Goal: Task Accomplishment & Management: Manage account settings

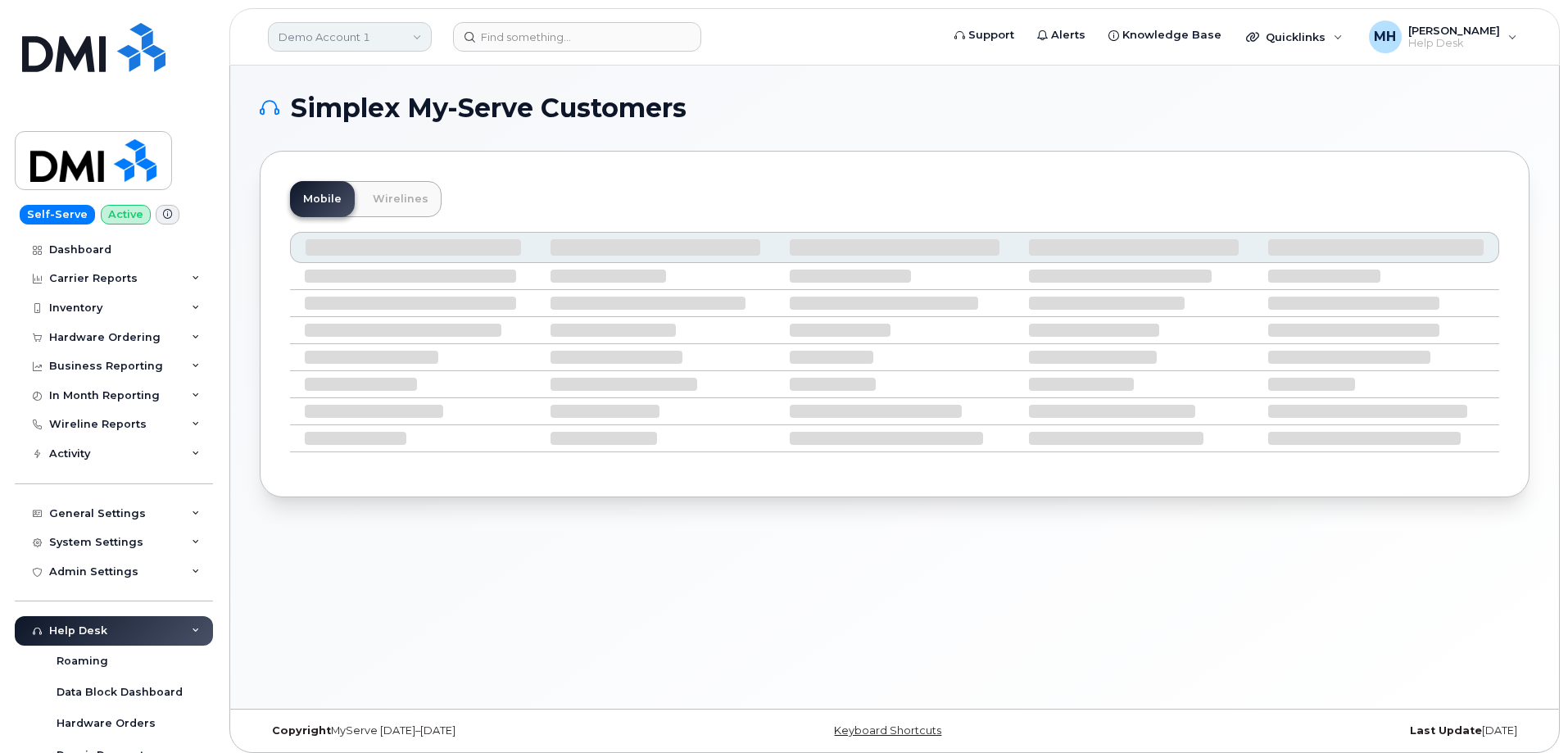
click at [301, 46] on link "Demo Account 1" at bounding box center [349, 36] width 164 height 29
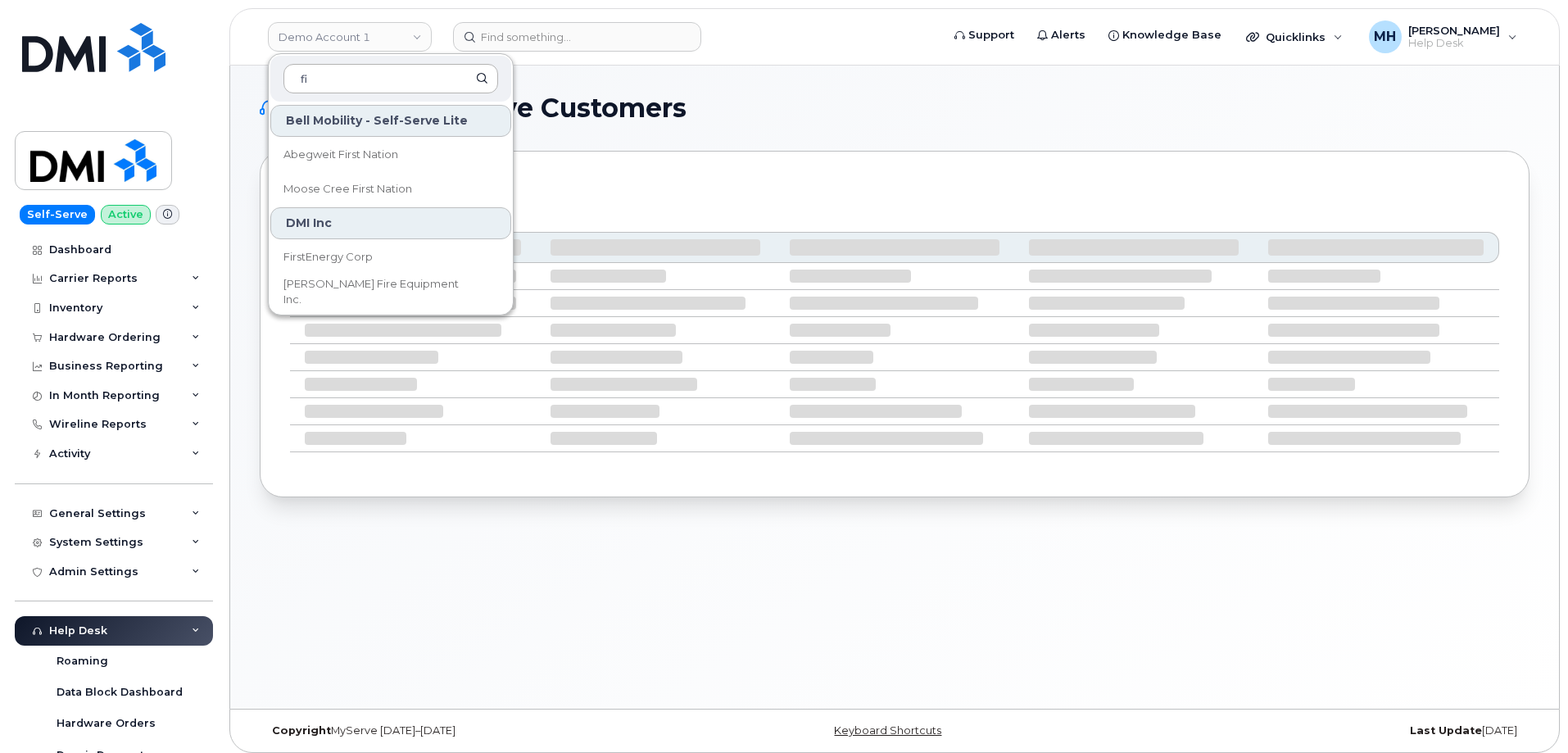
type input "f"
type input "kie"
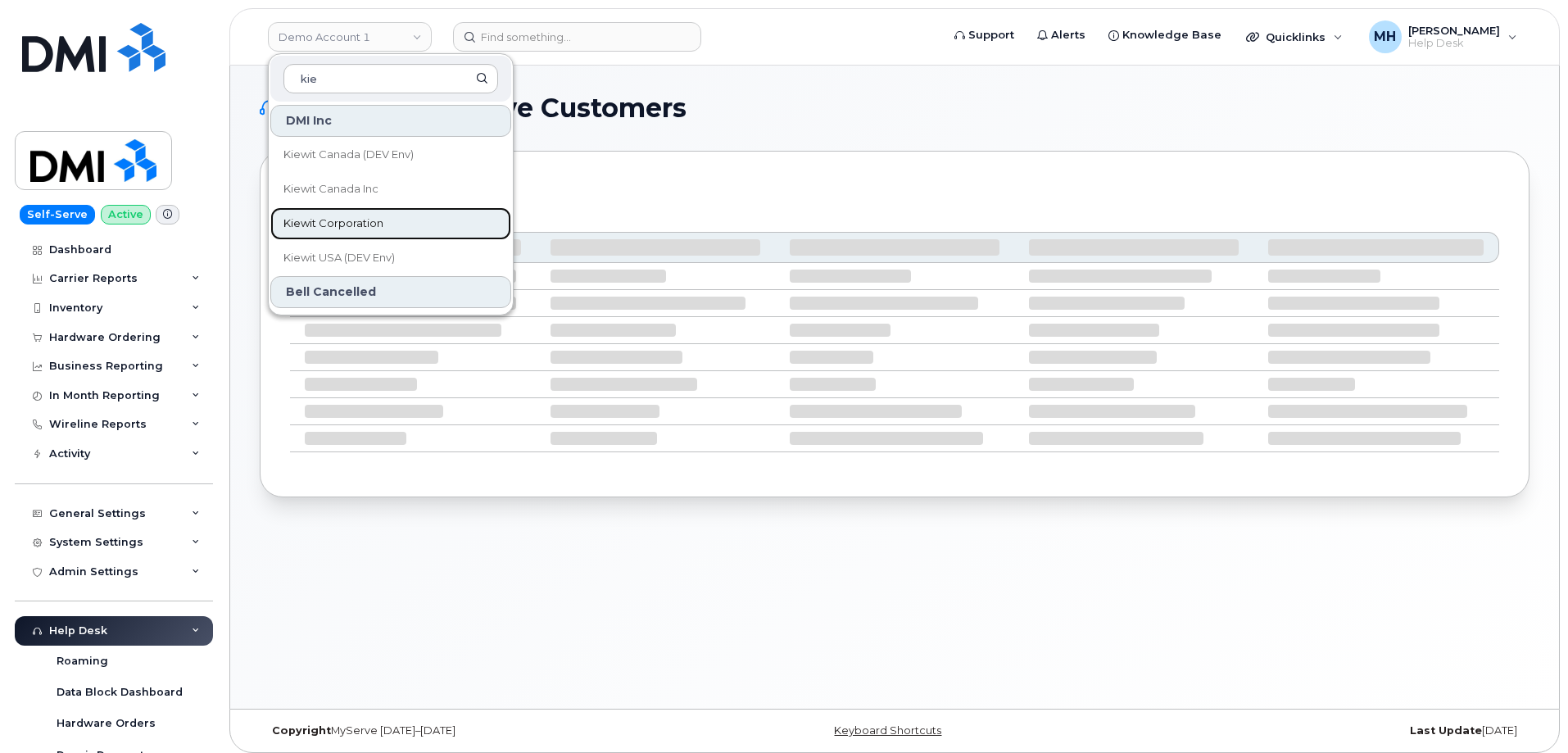
click at [385, 226] on link "Kiewit Corporation" at bounding box center [391, 223] width 241 height 33
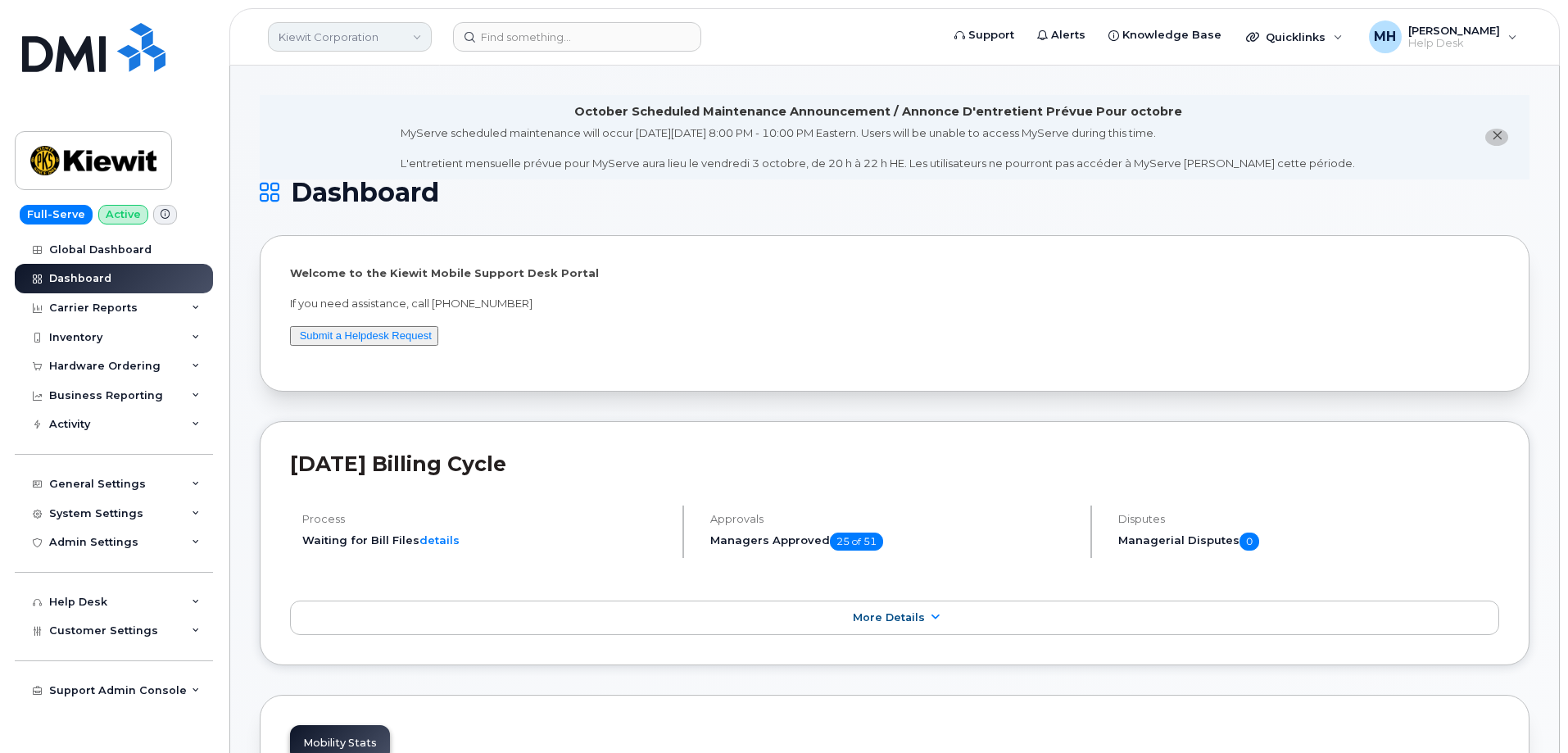
click at [333, 43] on link "Kiewit Corporation" at bounding box center [349, 36] width 164 height 29
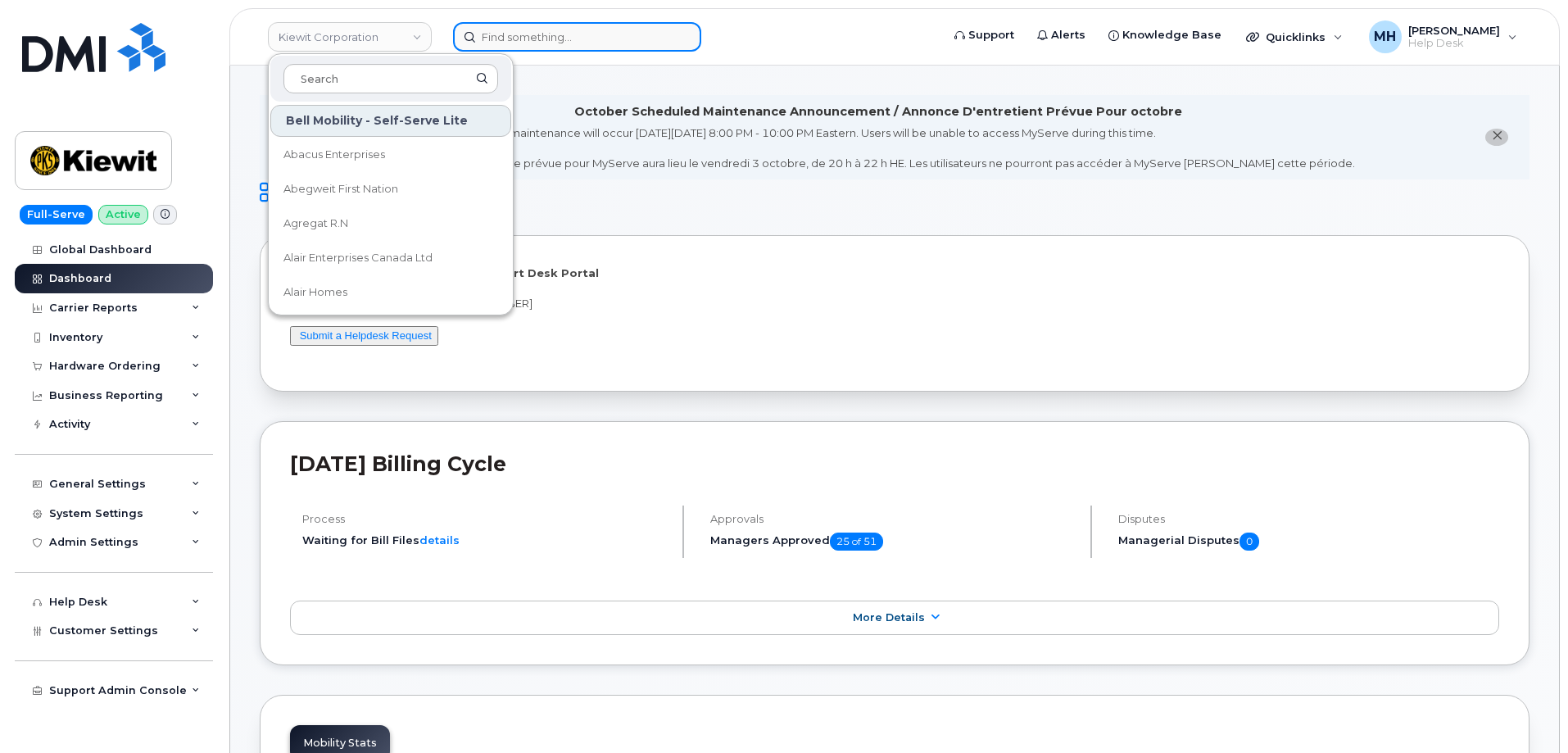
click at [480, 40] on input at bounding box center [577, 36] width 248 height 29
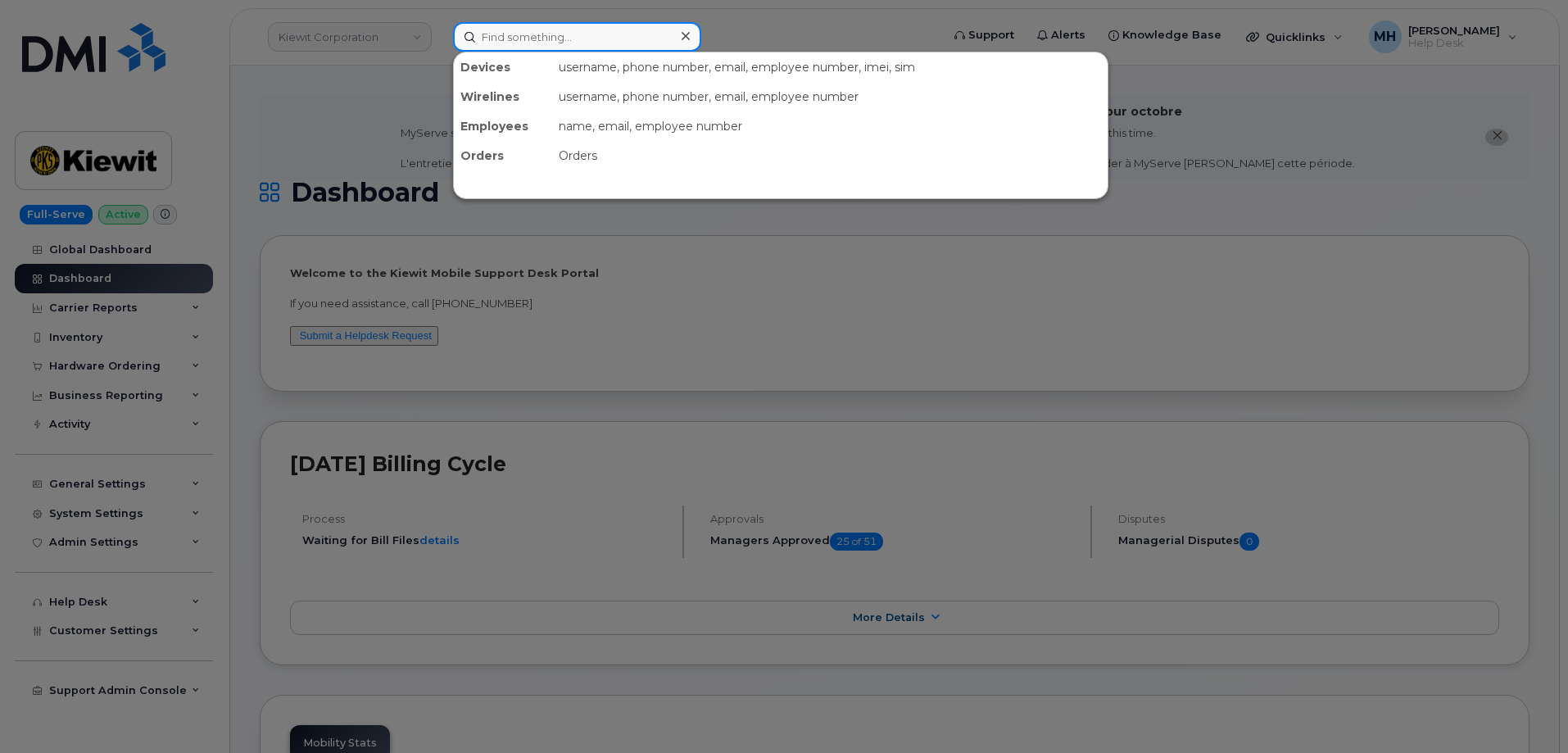
paste input "301026"
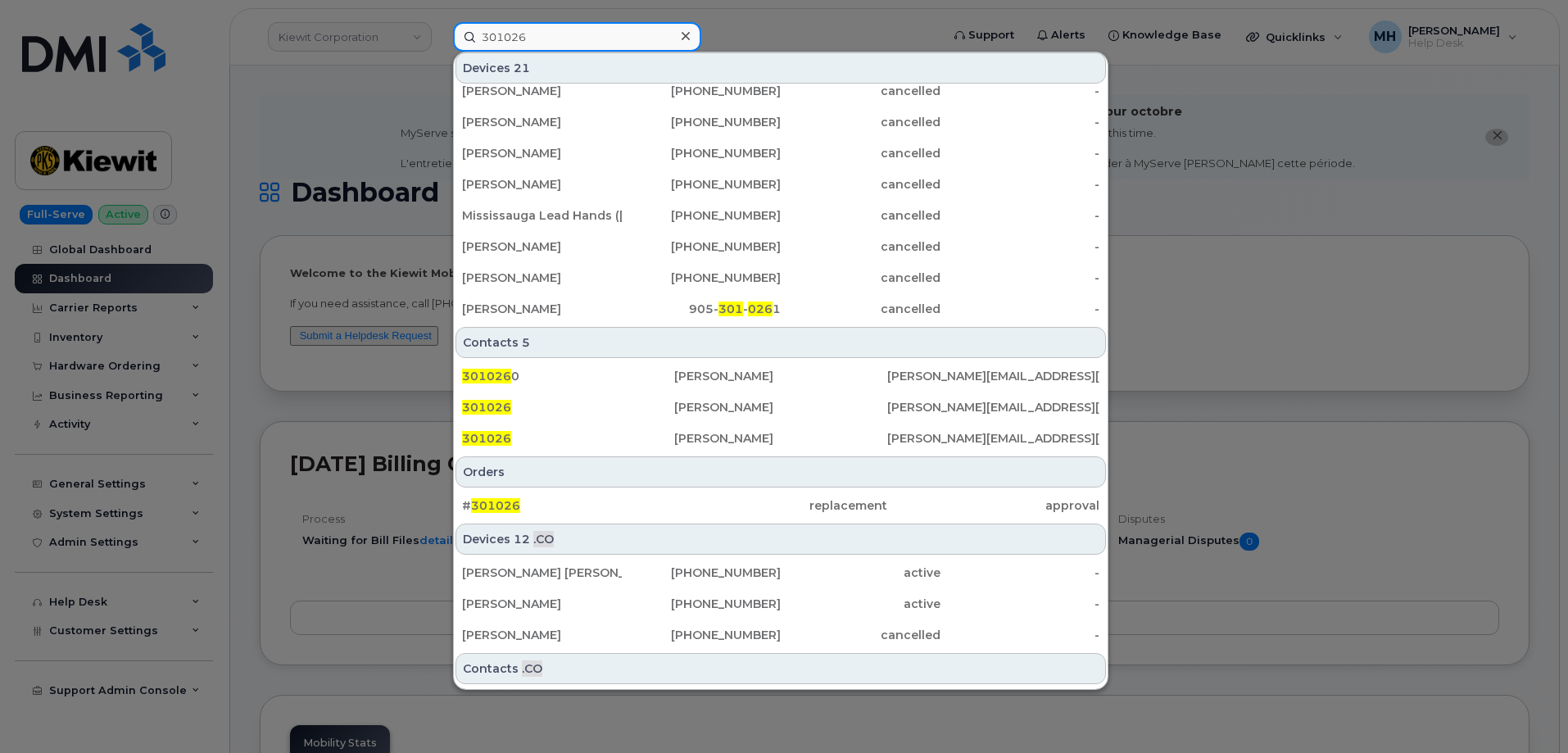
scroll to position [410, 0]
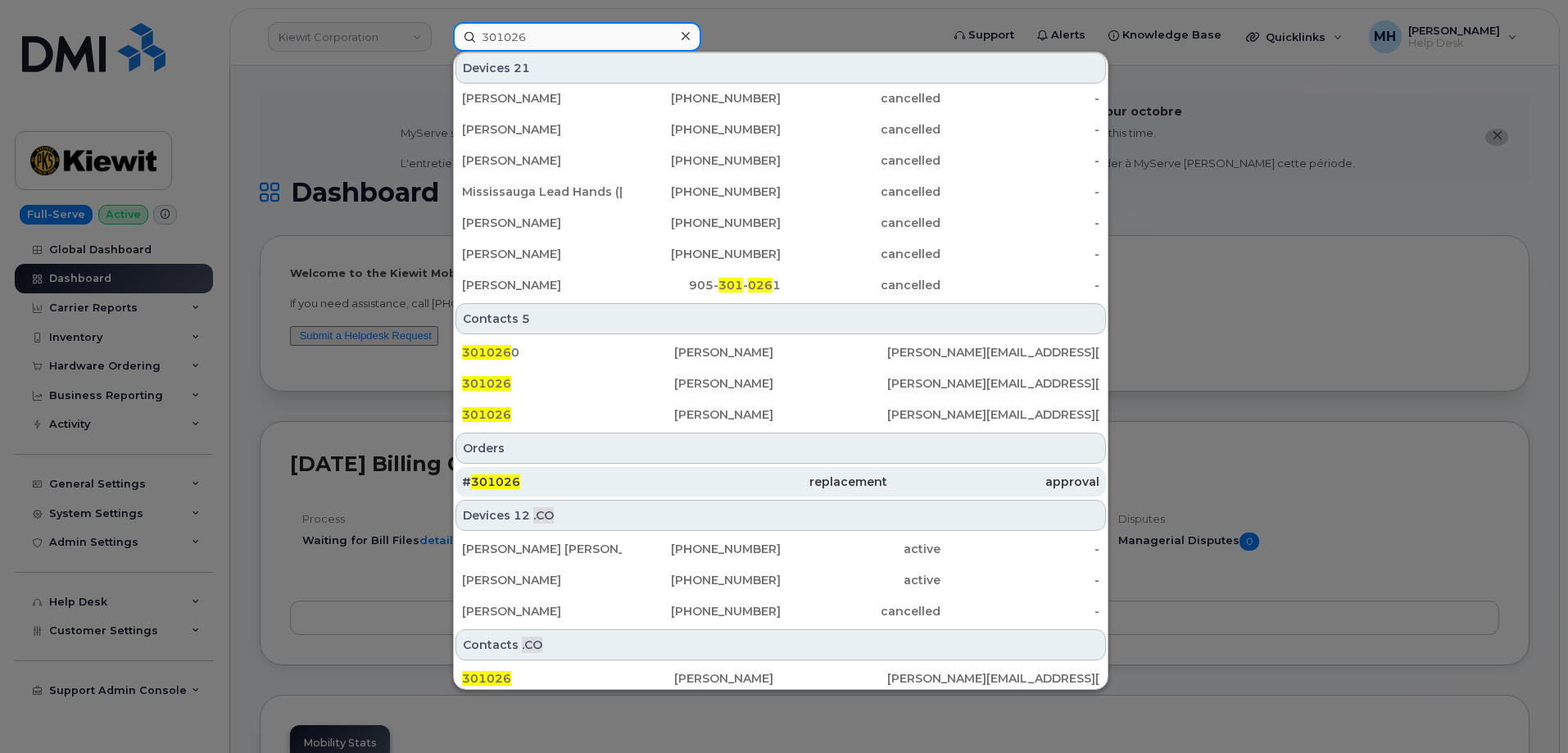
type input "301026"
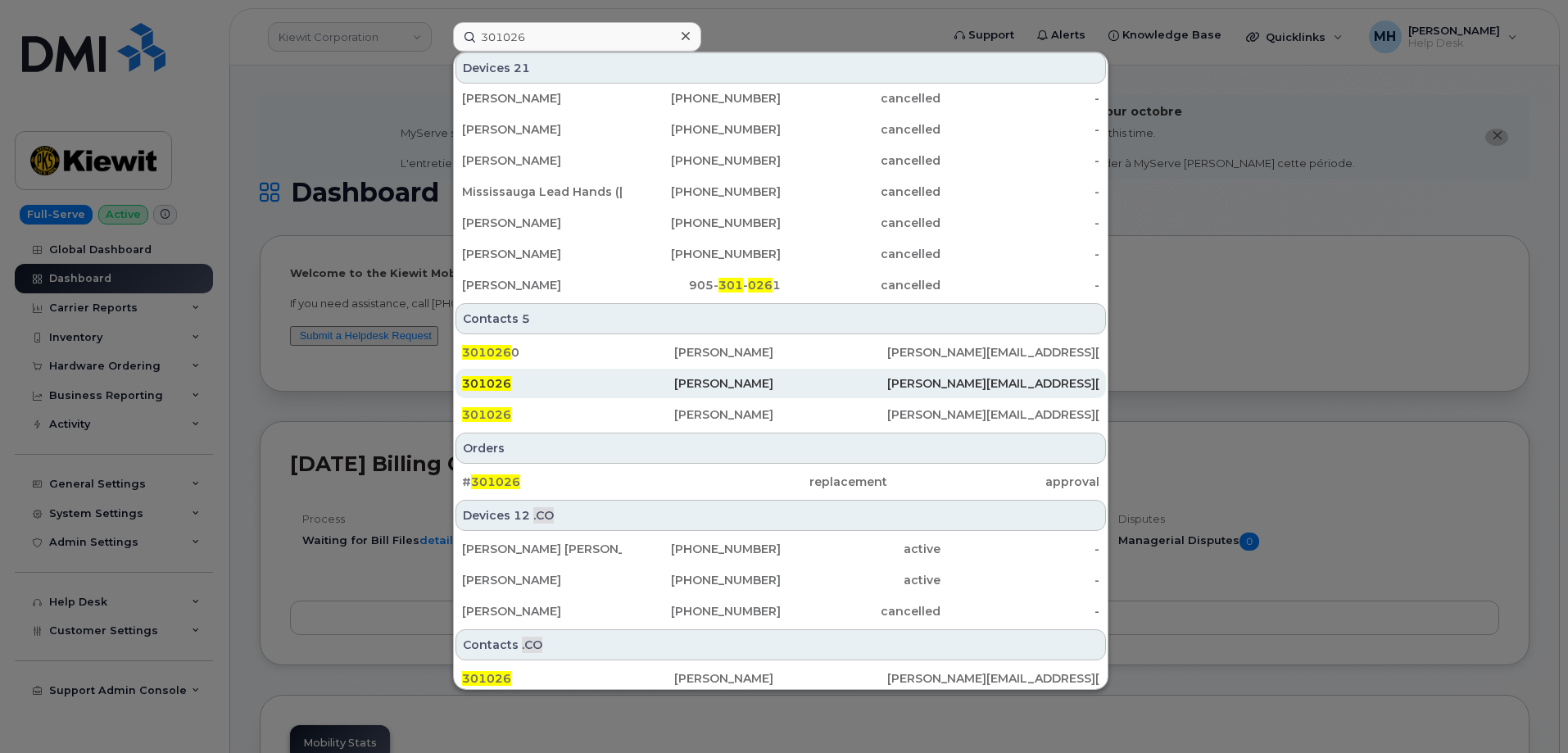
drag, startPoint x: 669, startPoint y: 472, endPoint x: 509, endPoint y: 395, distance: 177.6
click at [669, 472] on div "# 301026" at bounding box center [568, 481] width 212 height 29
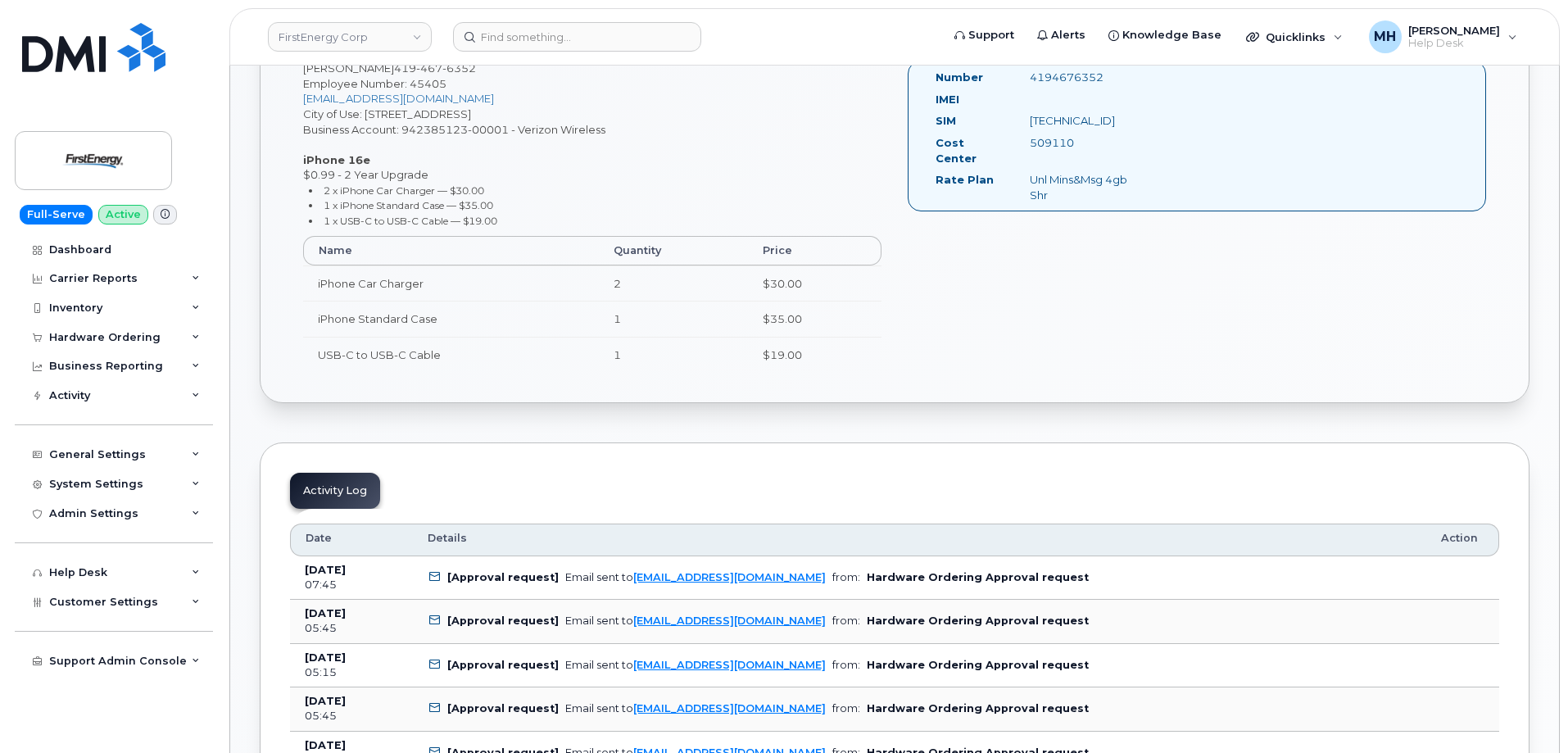
scroll to position [655, 0]
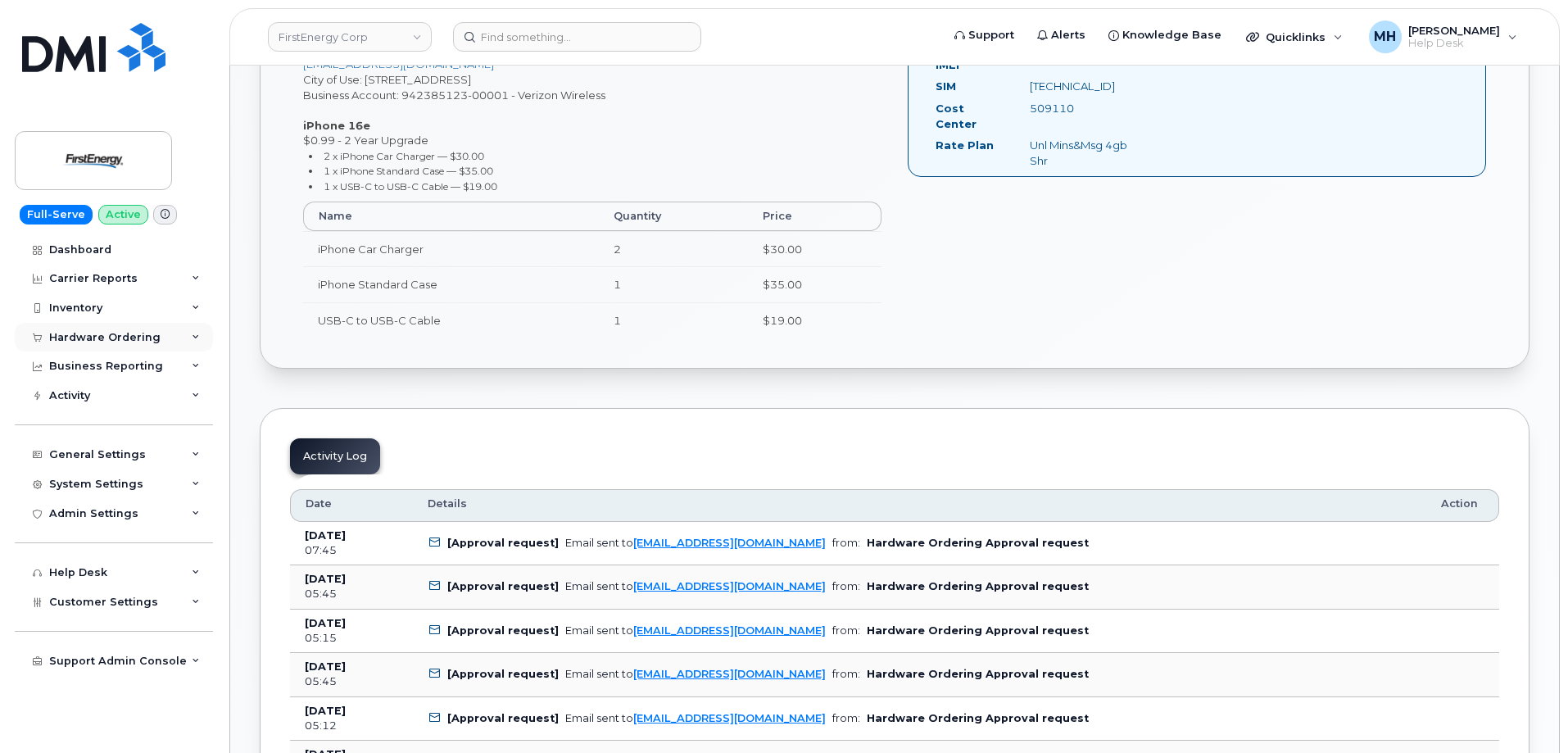
click at [98, 342] on div "Hardware Ordering" at bounding box center [104, 337] width 111 height 13
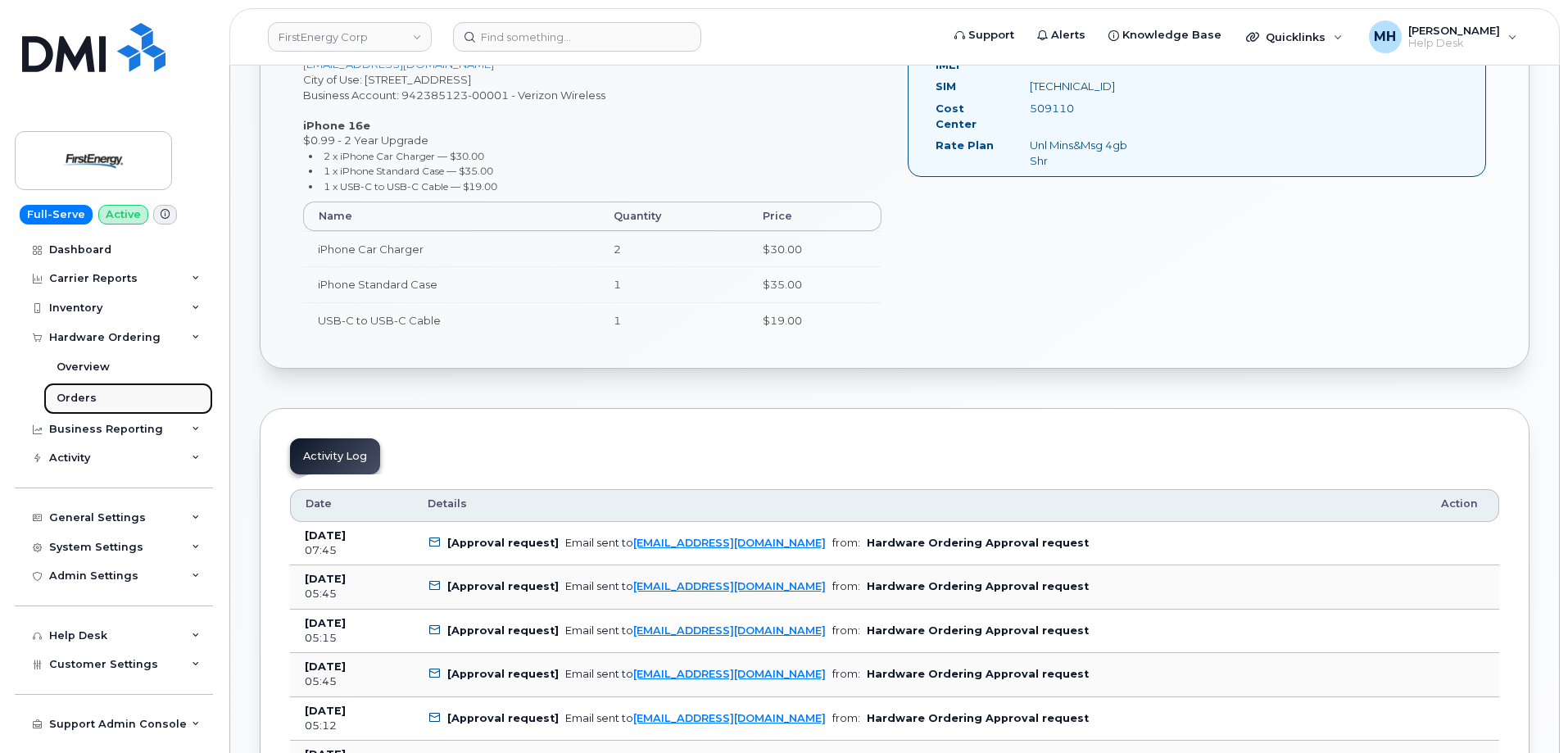
click at [102, 387] on link "Orders" at bounding box center [128, 398] width 169 height 31
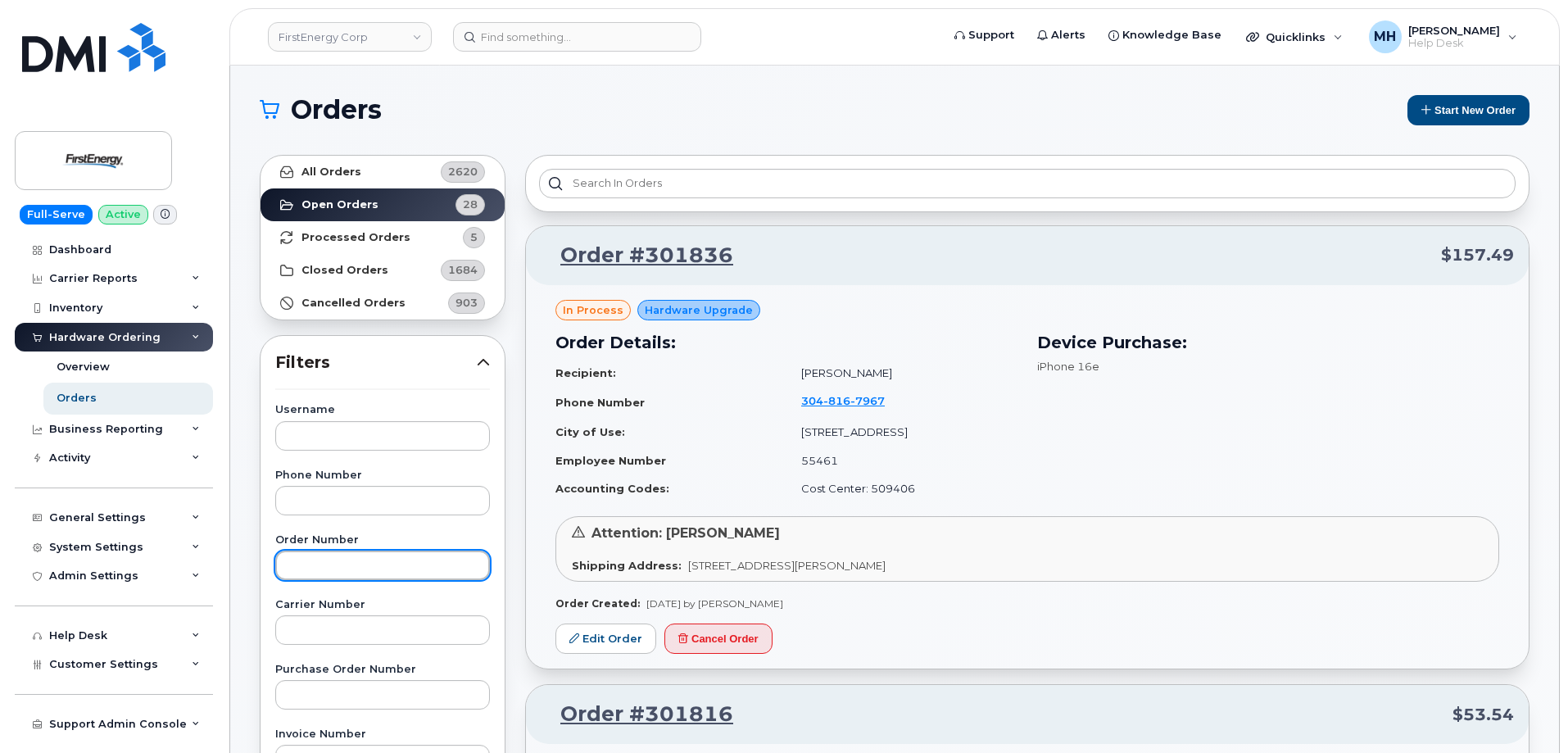
click at [332, 564] on input "text" at bounding box center [382, 565] width 215 height 29
paste input "301026"
type input "301026"
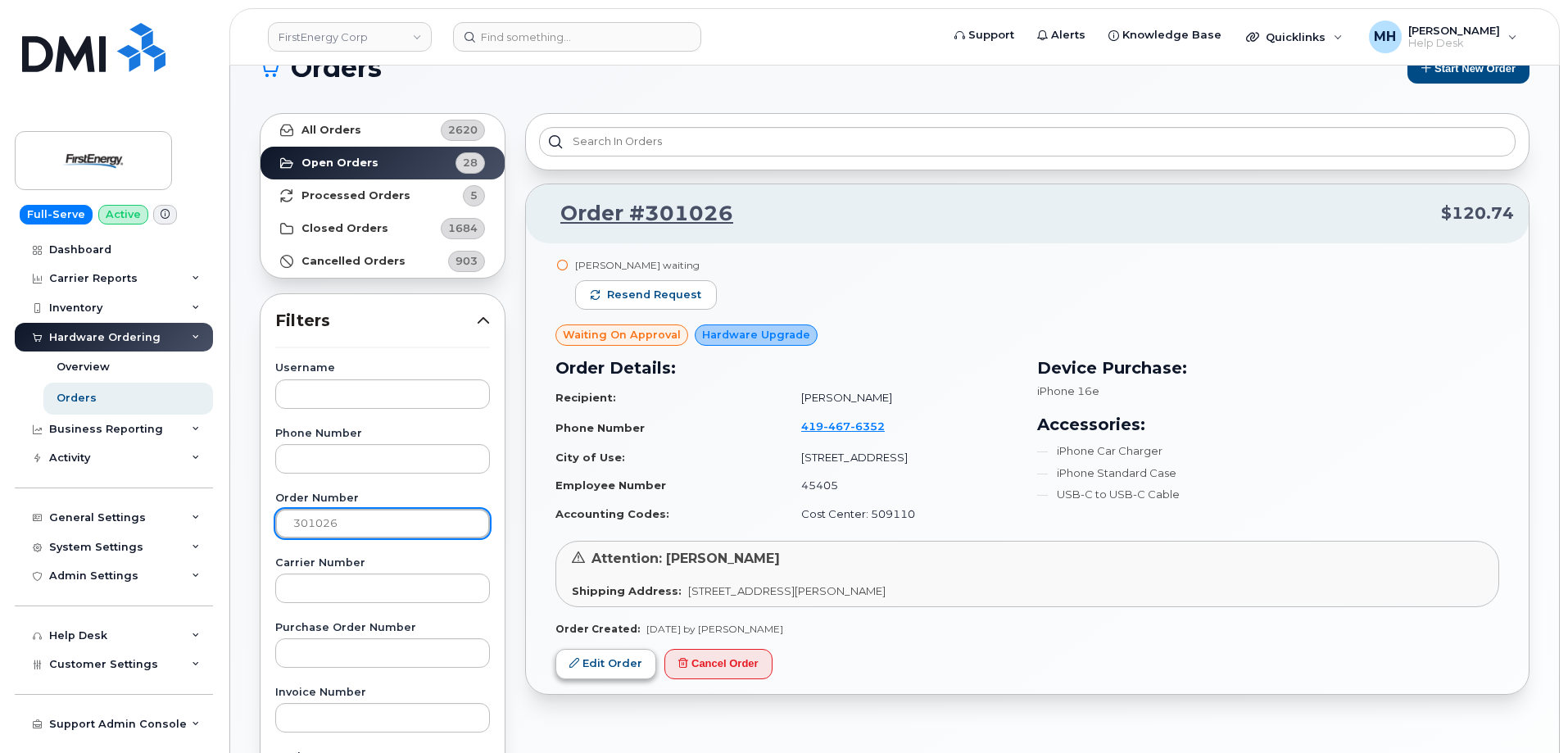
scroll to position [82, 0]
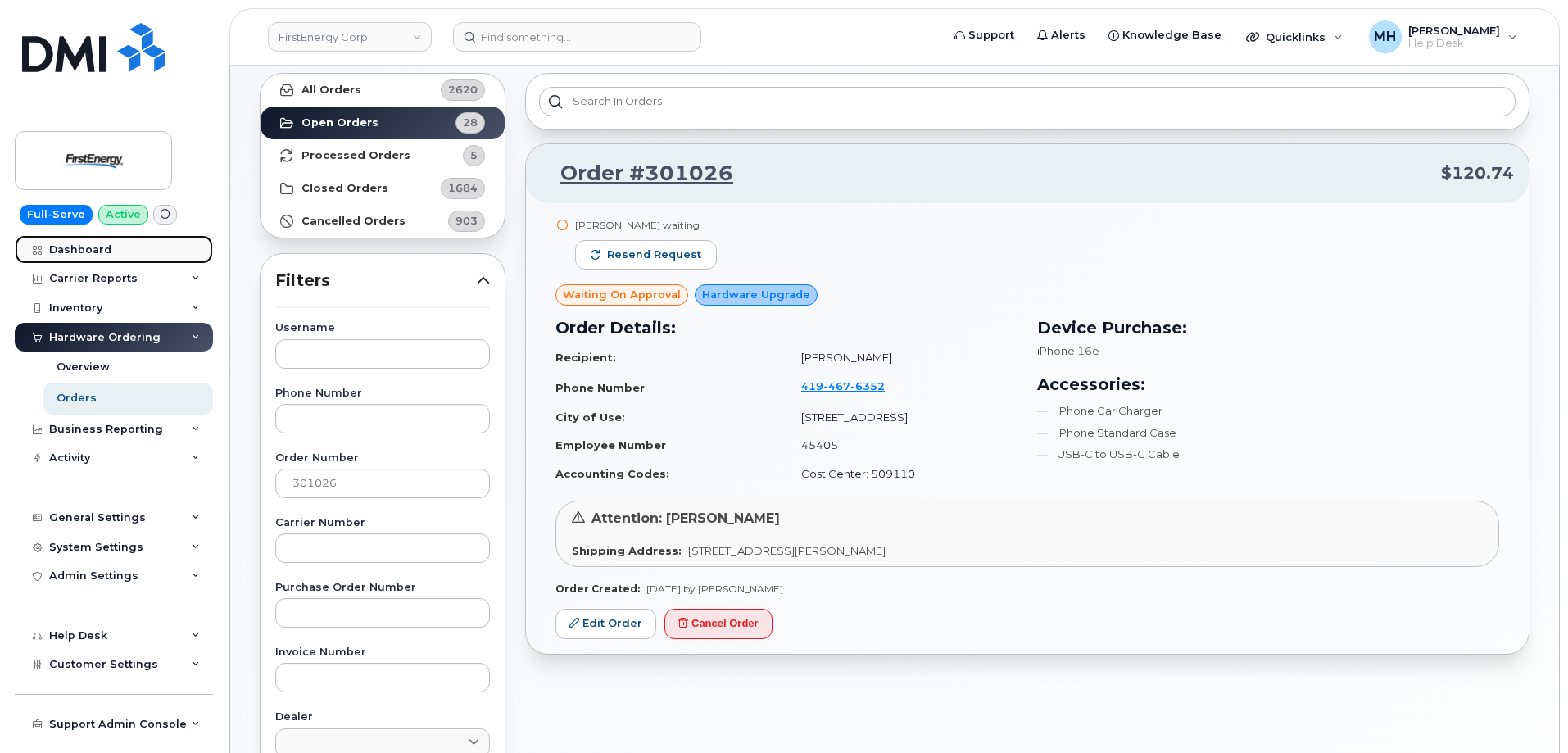
click at [128, 252] on link "Dashboard" at bounding box center [114, 249] width 199 height 29
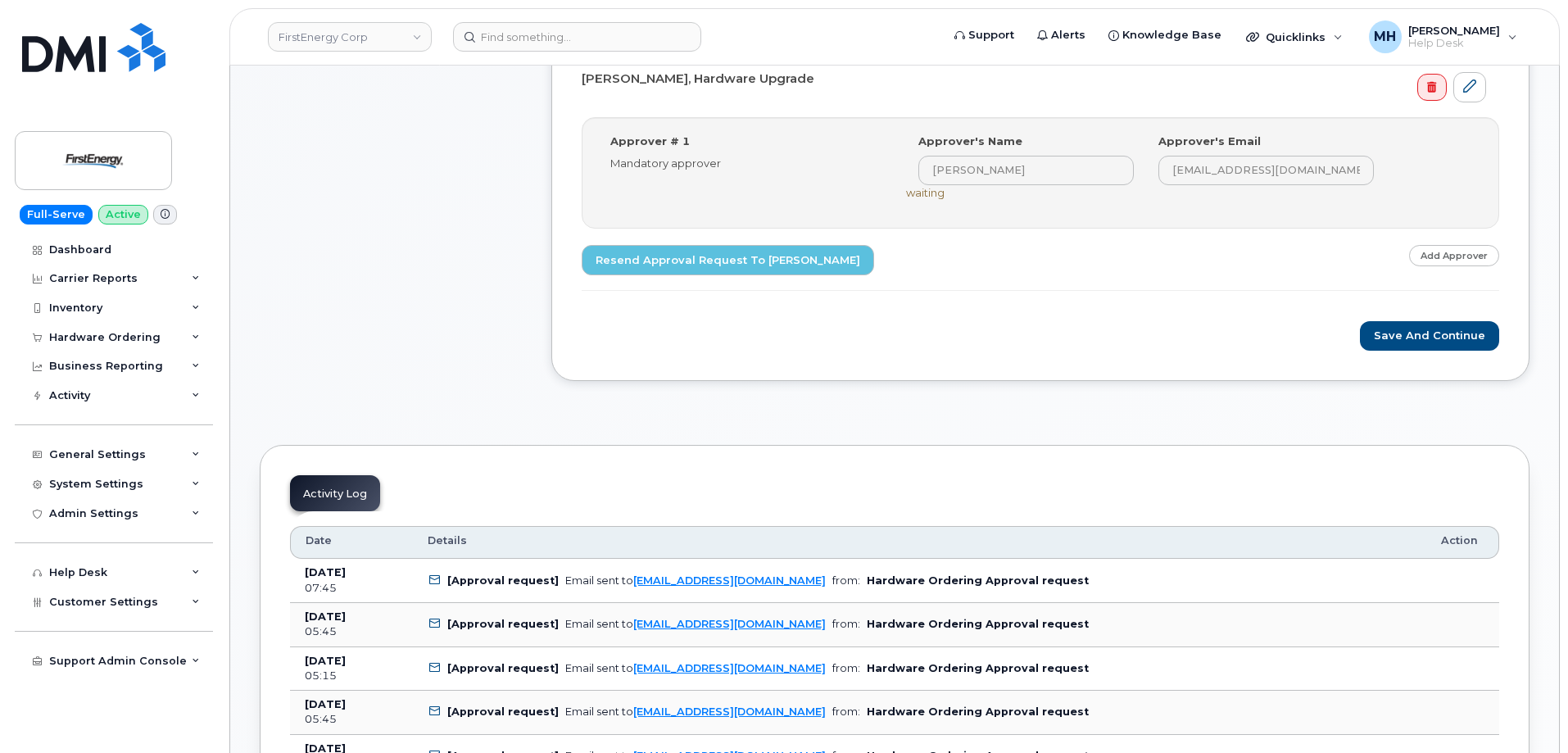
scroll to position [573, 0]
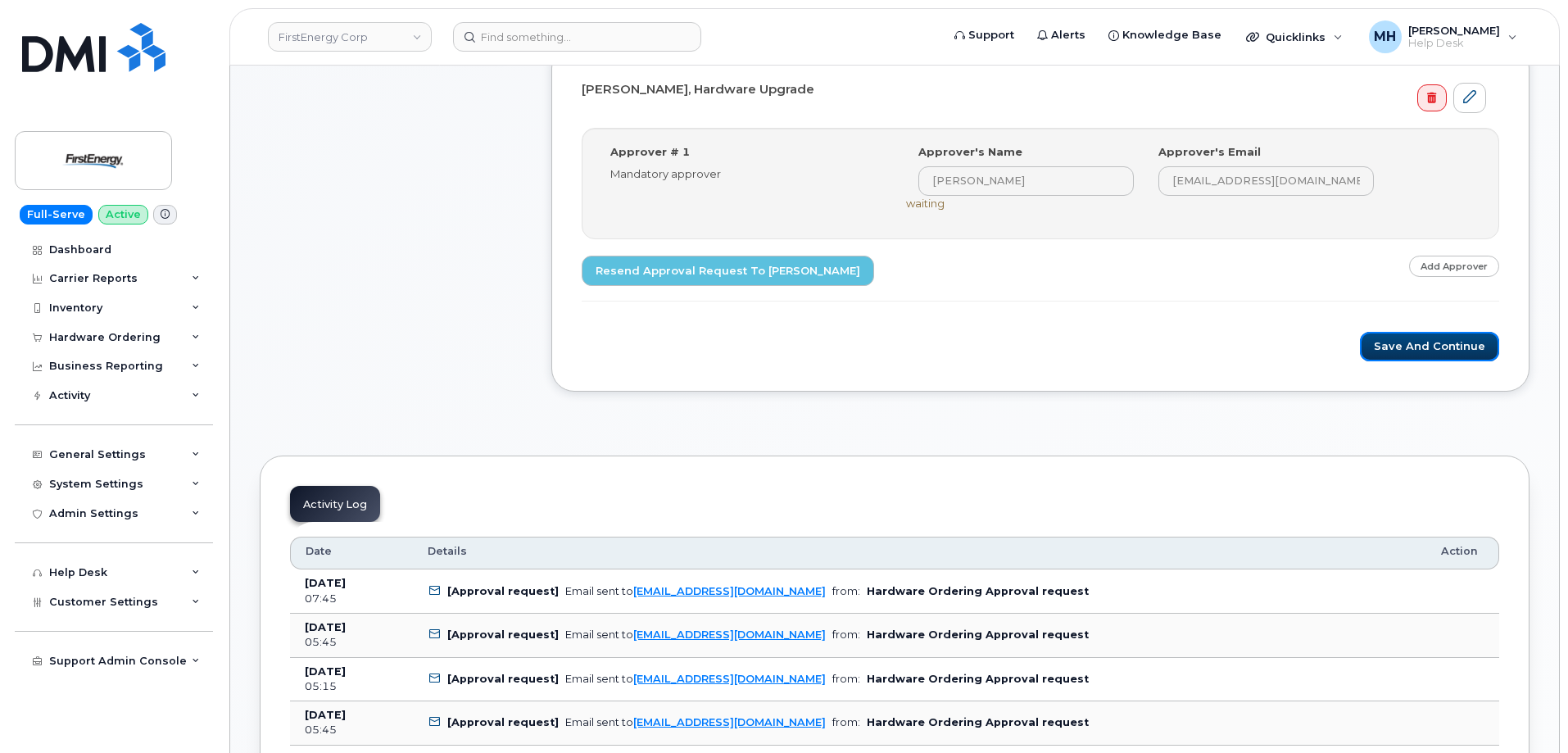
drag, startPoint x: 1403, startPoint y: 335, endPoint x: 1291, endPoint y: 385, distance: 122.7
click at [1403, 335] on button "Save and Continue" at bounding box center [1429, 347] width 139 height 30
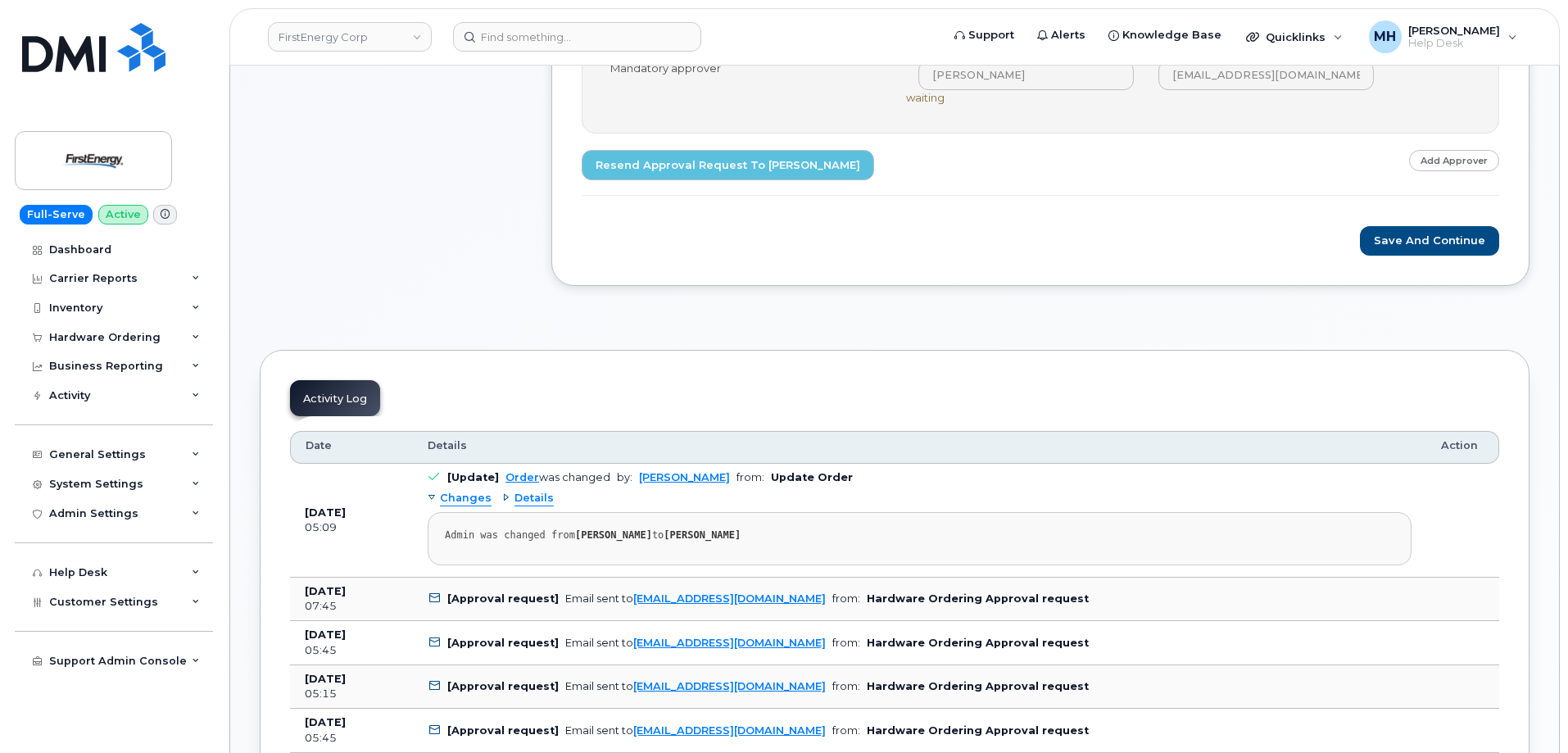
scroll to position [737, 0]
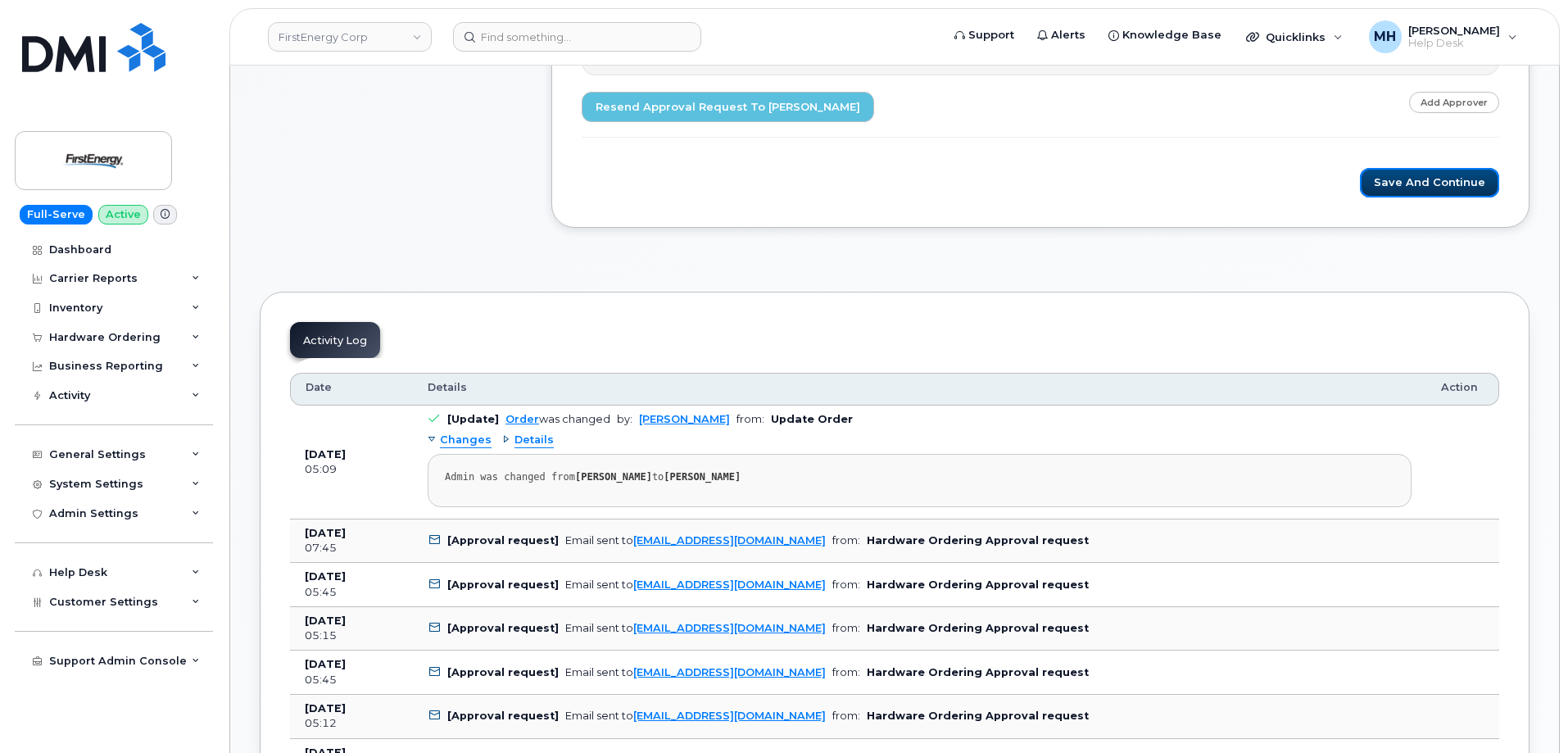
drag, startPoint x: 1393, startPoint y: 187, endPoint x: 1250, endPoint y: 225, distance: 148.0
click at [1393, 187] on button "Save and Continue" at bounding box center [1429, 183] width 139 height 30
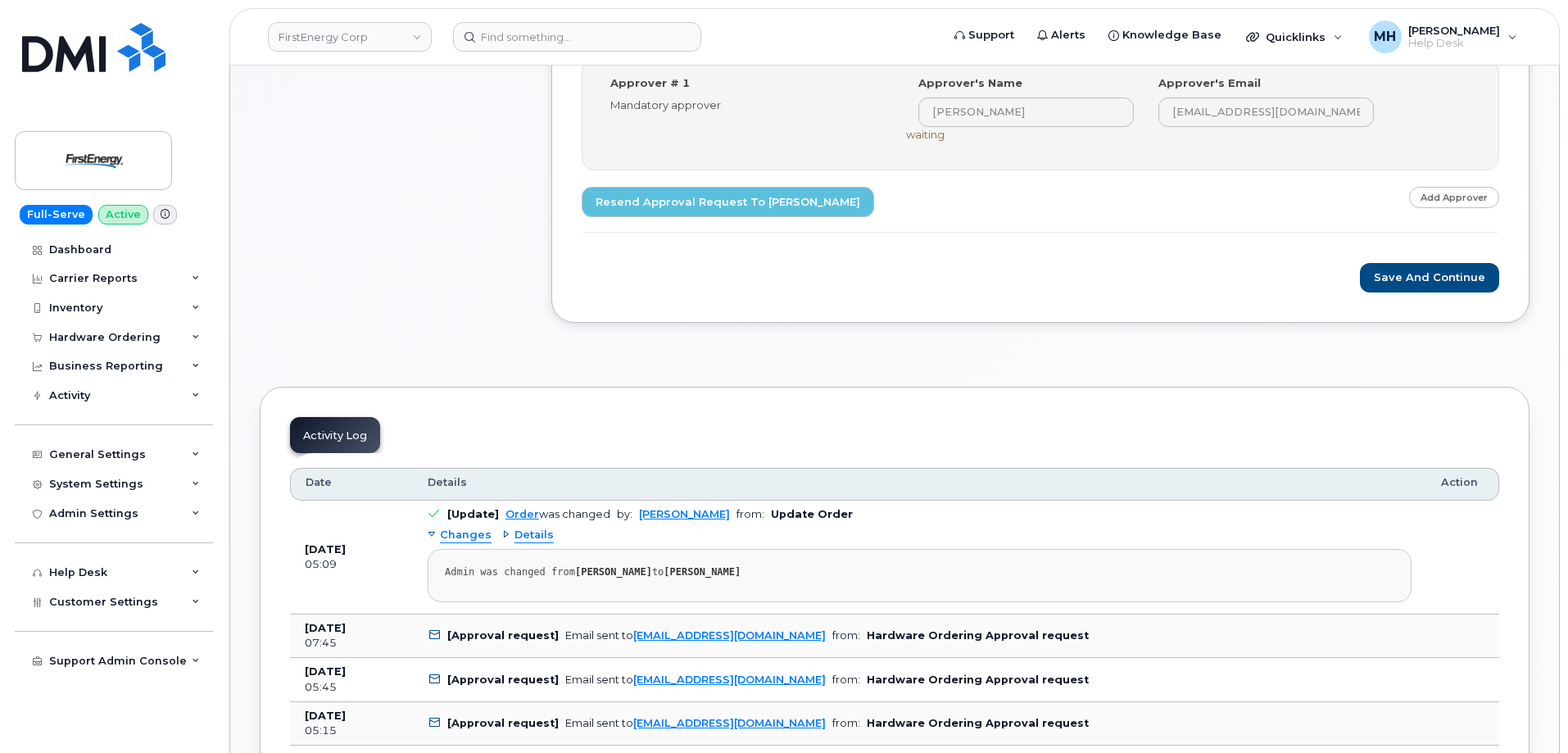
scroll to position [330, 0]
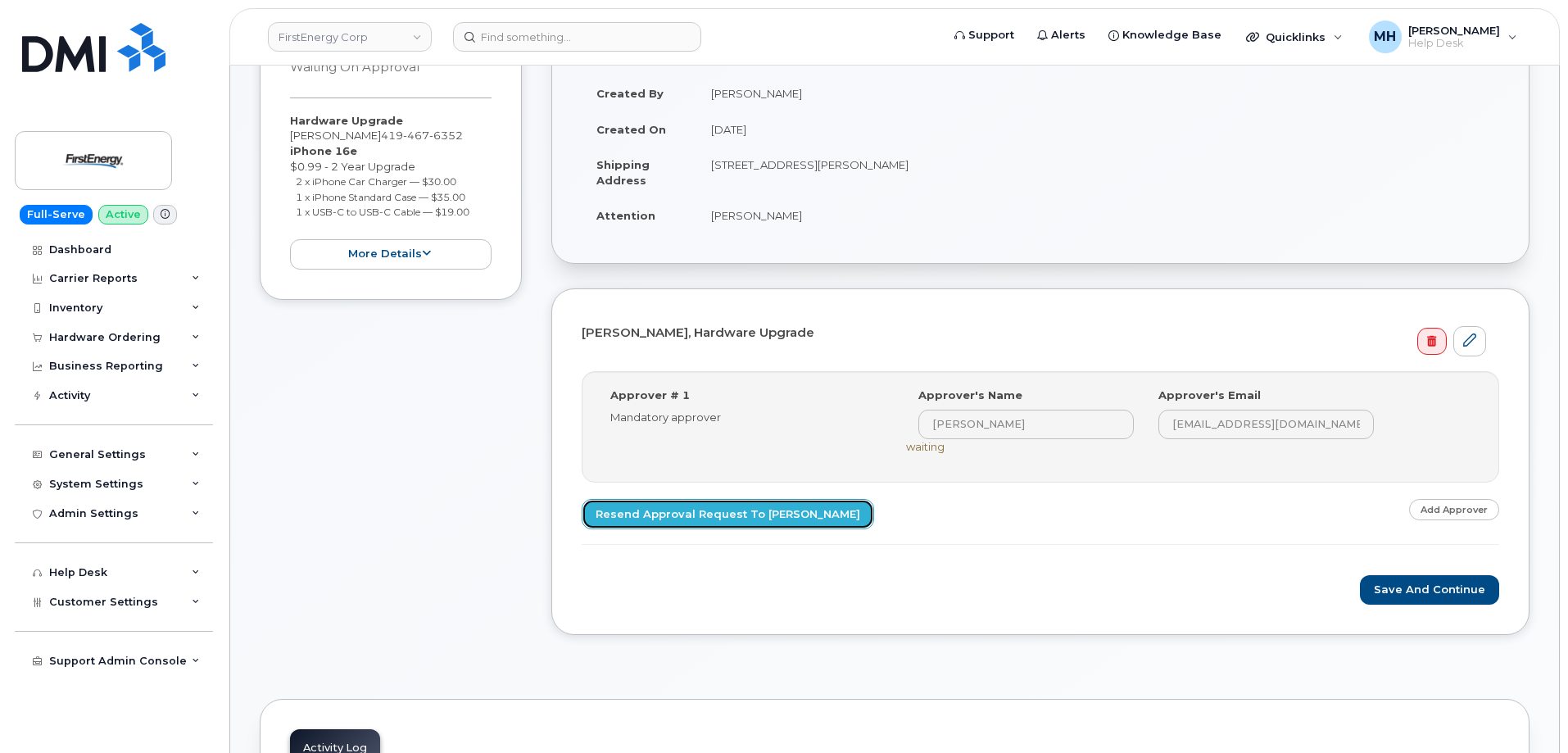
click at [751, 523] on link "Resend Approval Request to [PERSON_NAME]" at bounding box center [728, 514] width 293 height 30
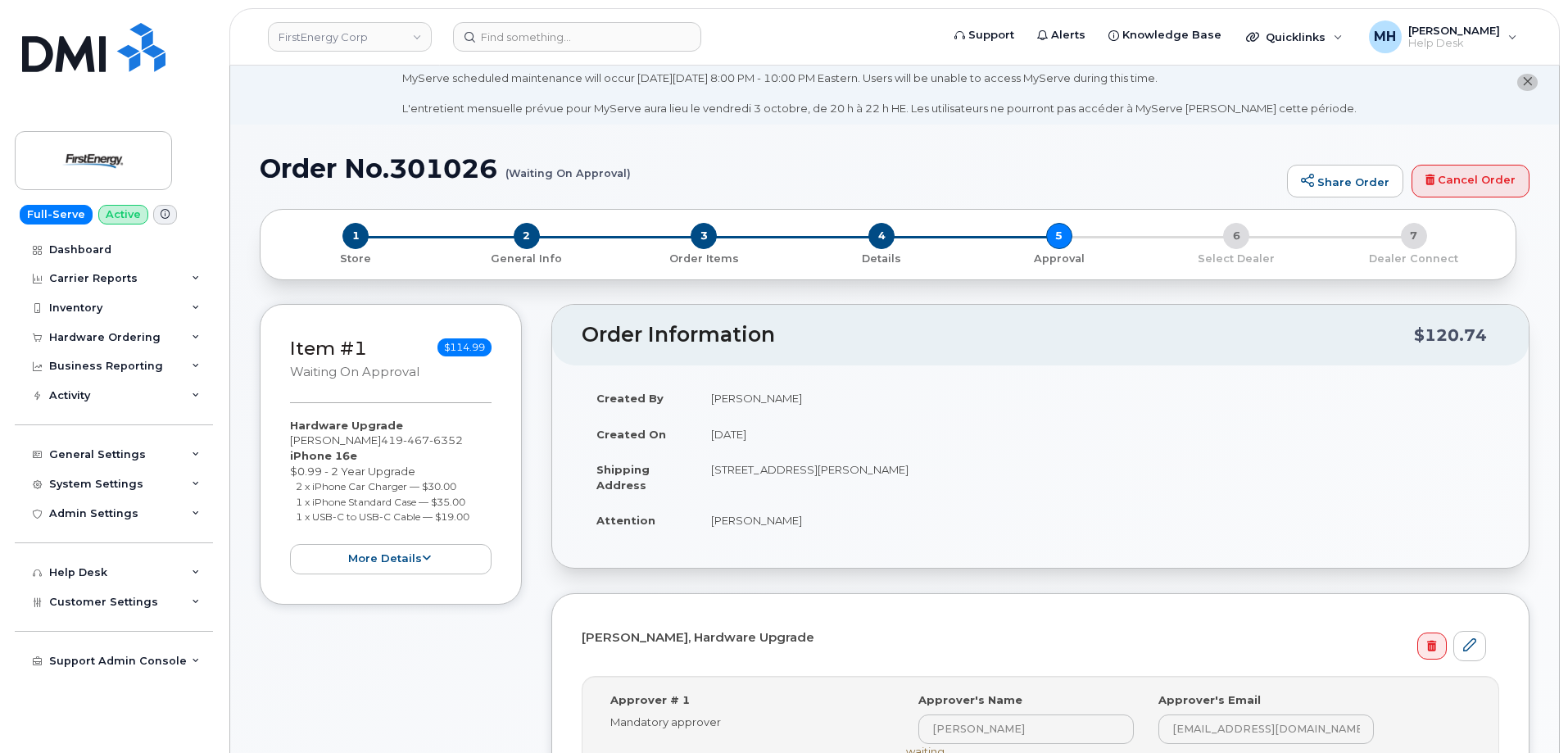
scroll to position [0, 0]
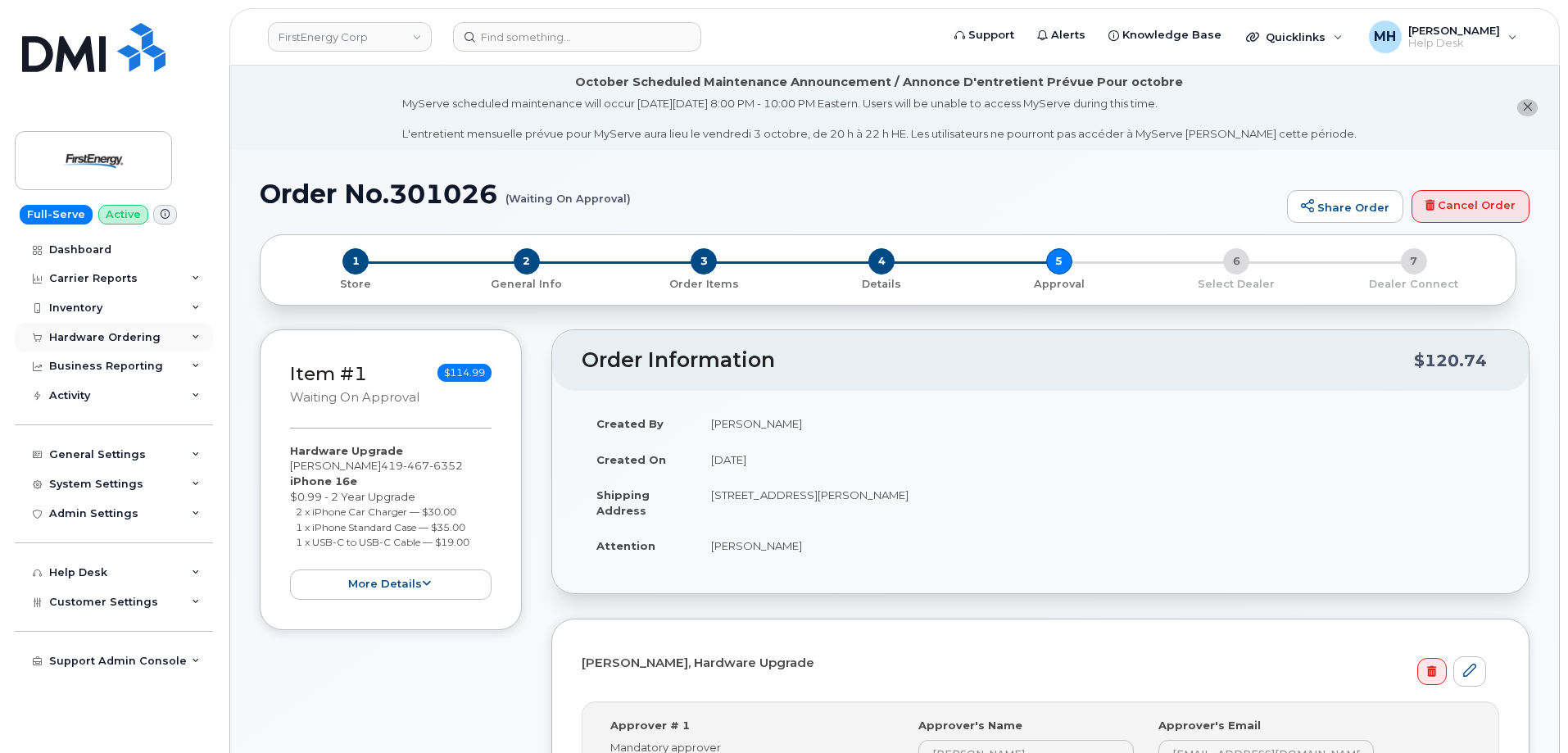
click at [110, 337] on div "Hardware Ordering" at bounding box center [104, 337] width 111 height 13
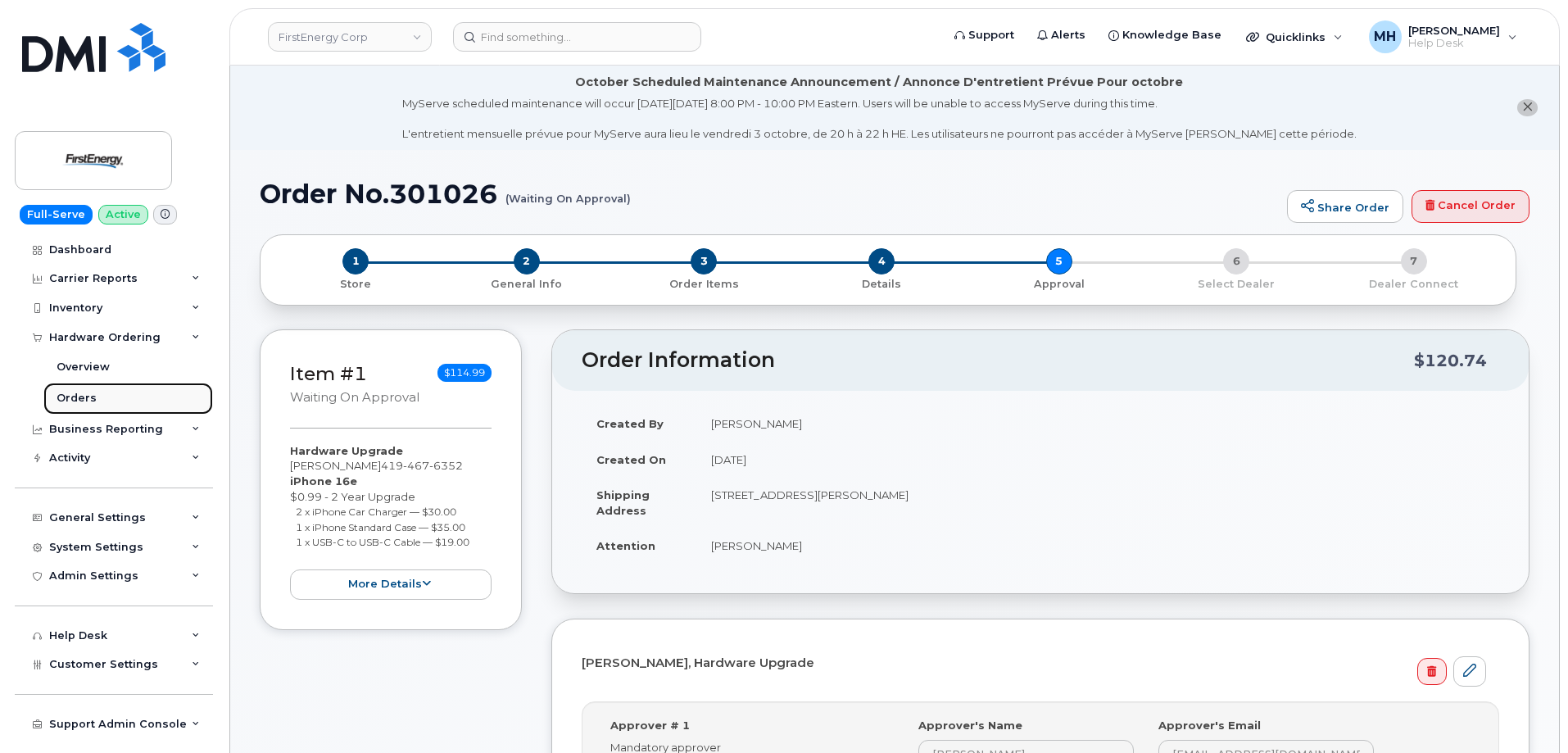
click at [98, 387] on link "Orders" at bounding box center [128, 398] width 169 height 31
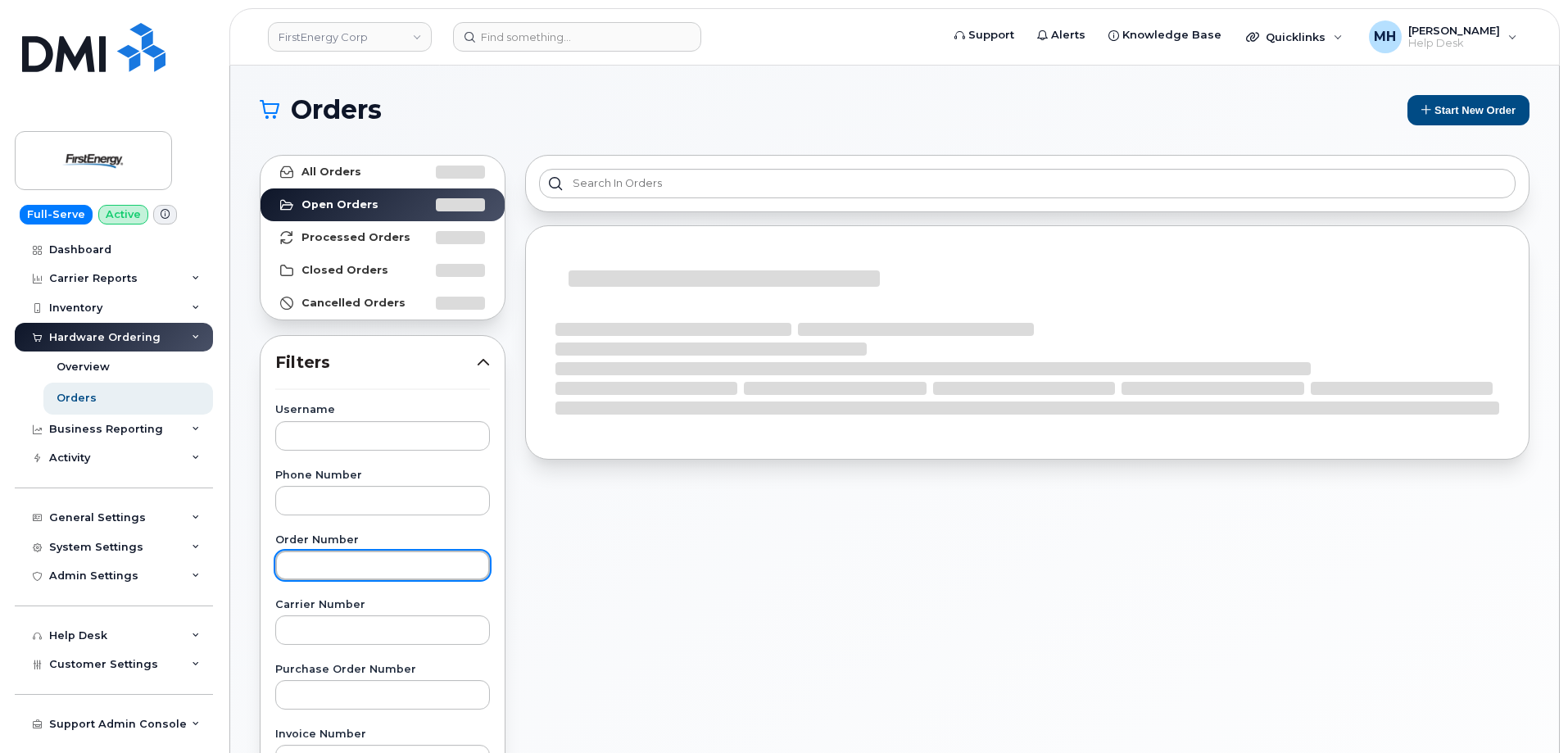
click at [358, 559] on input "text" at bounding box center [382, 565] width 215 height 29
paste input "301026"
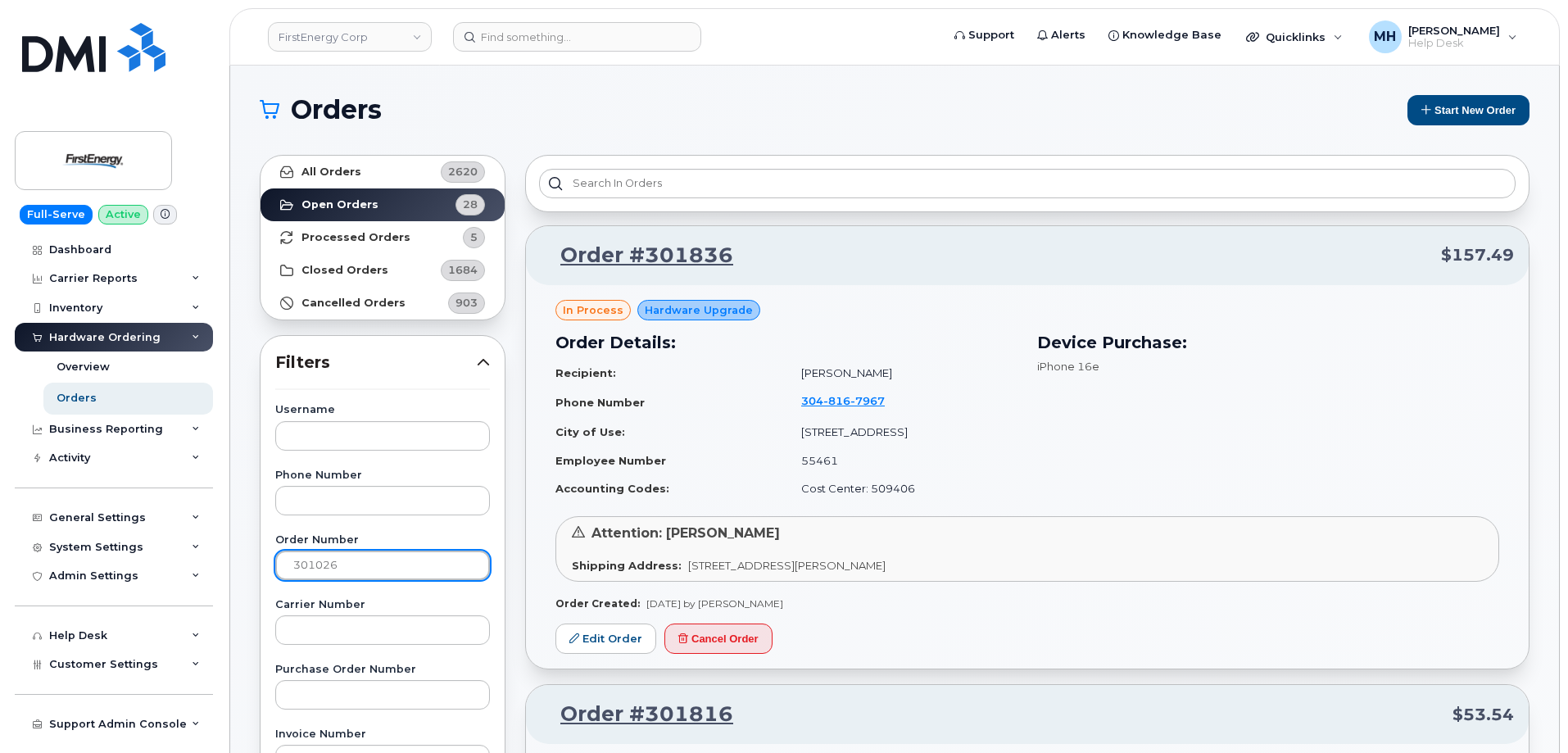
type input "301026"
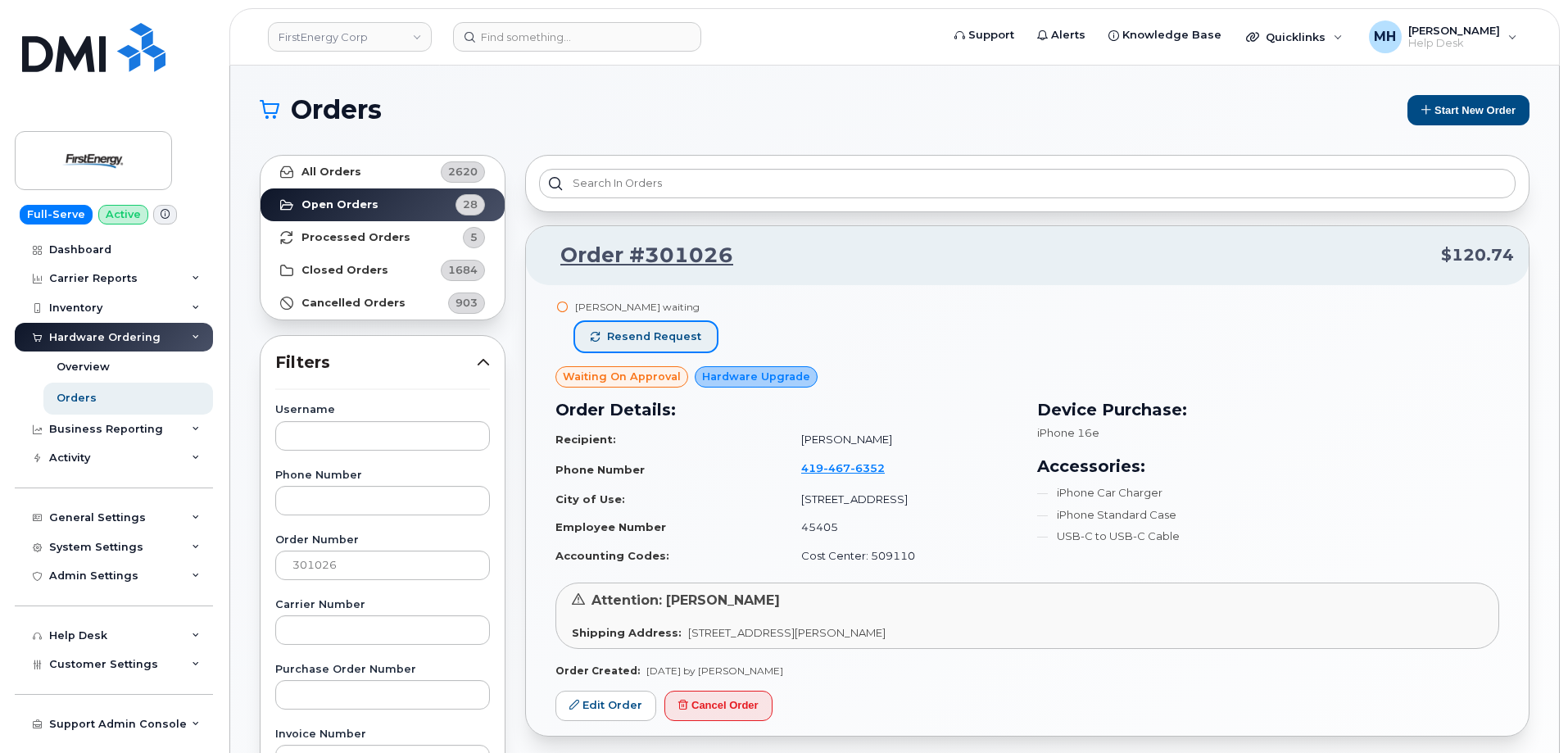
click at [671, 351] on button "Resend request" at bounding box center [646, 337] width 141 height 29
